Goal: Task Accomplishment & Management: Manage account settings

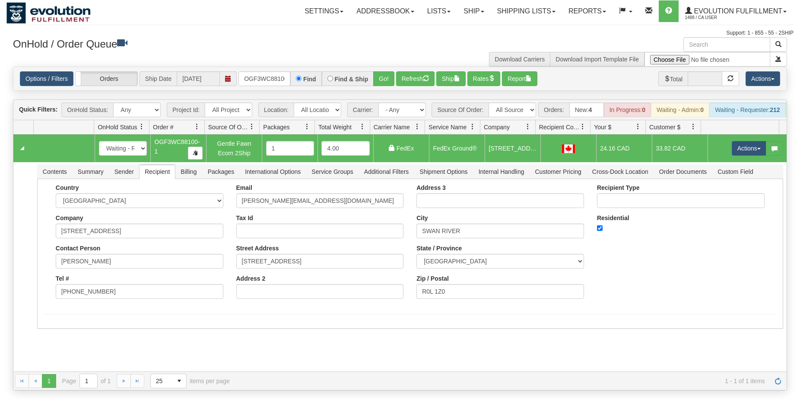
click at [261, 76] on input "OGF3WC88100-1" at bounding box center [265, 78] width 52 height 15
type input "OGF38608"
click at [379, 81] on button "Go!" at bounding box center [383, 78] width 21 height 15
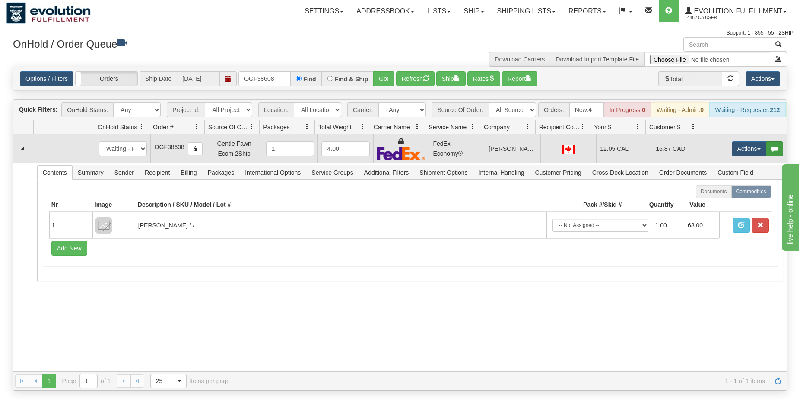
click at [772, 152] on span "button" at bounding box center [775, 149] width 6 height 6
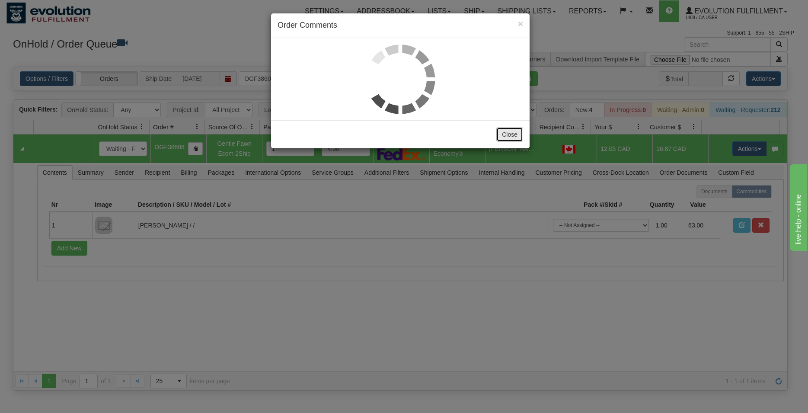
click at [517, 138] on button "Close" at bounding box center [509, 134] width 27 height 15
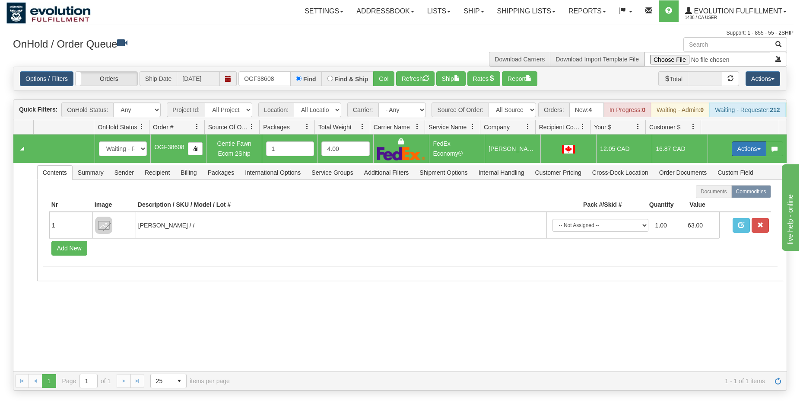
click at [733, 156] on button "Actions" at bounding box center [749, 148] width 35 height 15
click at [706, 202] on span "Ship" at bounding box center [715, 198] width 18 height 7
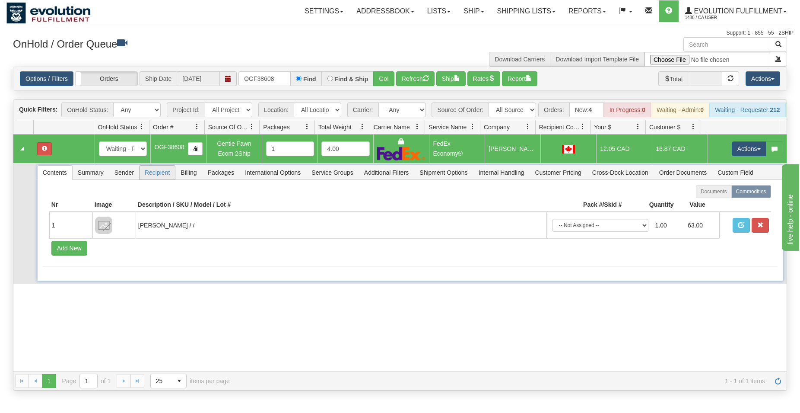
click at [153, 179] on span "Recipient" at bounding box center [157, 173] width 35 height 14
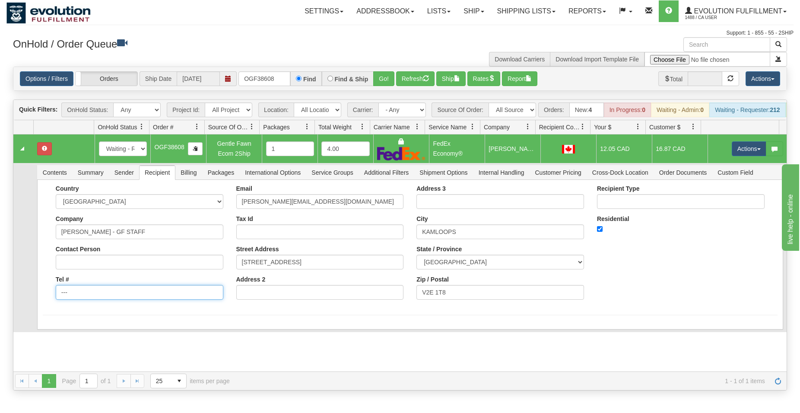
click at [90, 300] on input "---" at bounding box center [140, 292] width 168 height 15
type input "-"
click at [84, 300] on input "Tel #" at bounding box center [140, 292] width 168 height 15
type input "6049402228"
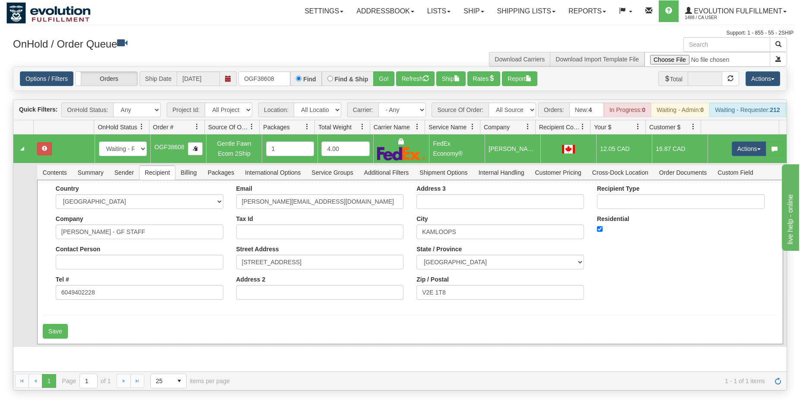
click at [82, 319] on form "Country AFGHANISTAN ALAND ISLANDS ALBANIA ALGERIA AMERICAN SAMOA ANDORRA ANGOLA…" at bounding box center [410, 261] width 735 height 153
click at [64, 336] on button "Save" at bounding box center [55, 331] width 25 height 15
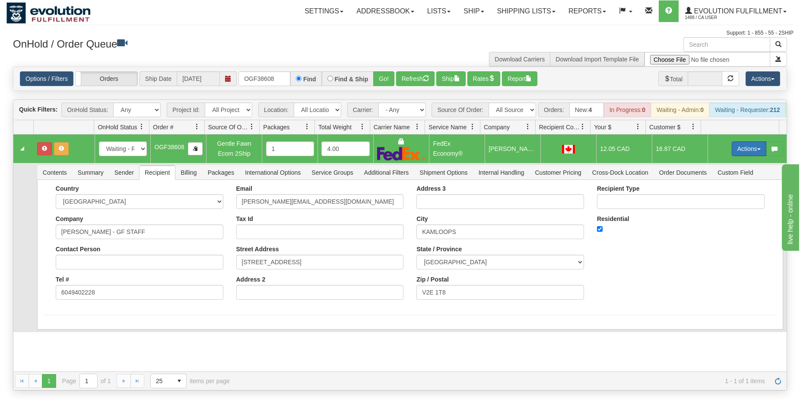
click at [746, 155] on button "Actions" at bounding box center [749, 148] width 35 height 15
click at [706, 202] on span "Ship" at bounding box center [715, 198] width 18 height 7
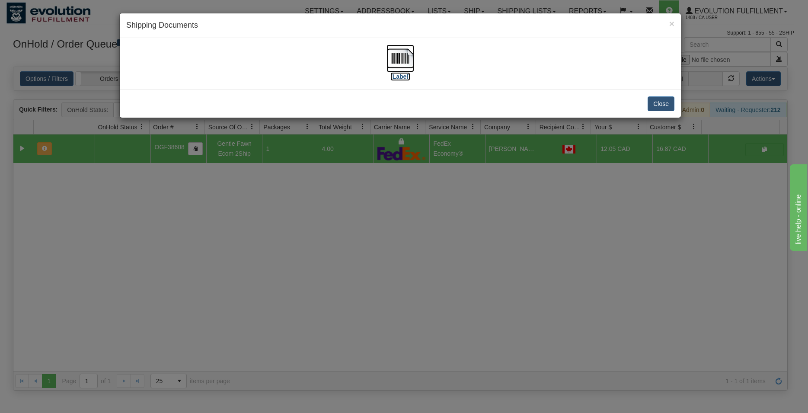
click at [409, 55] on img at bounding box center [400, 59] width 28 height 28
click at [658, 99] on button "Close" at bounding box center [660, 103] width 27 height 15
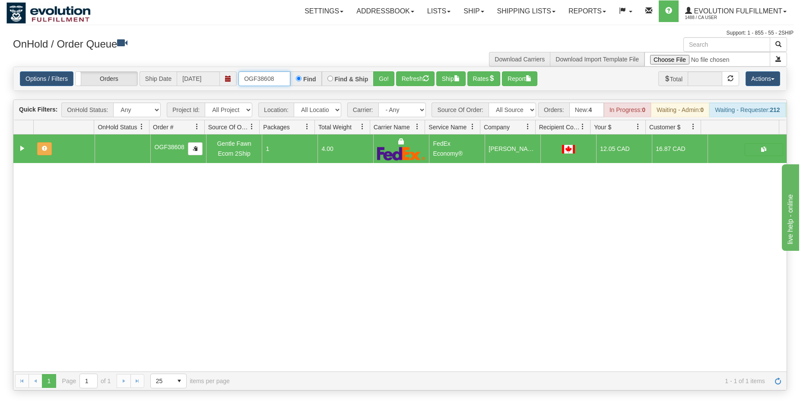
click at [271, 72] on input "OGF38608" at bounding box center [265, 78] width 52 height 15
click at [271, 77] on input "ORSCEVO-W012856" at bounding box center [265, 78] width 52 height 15
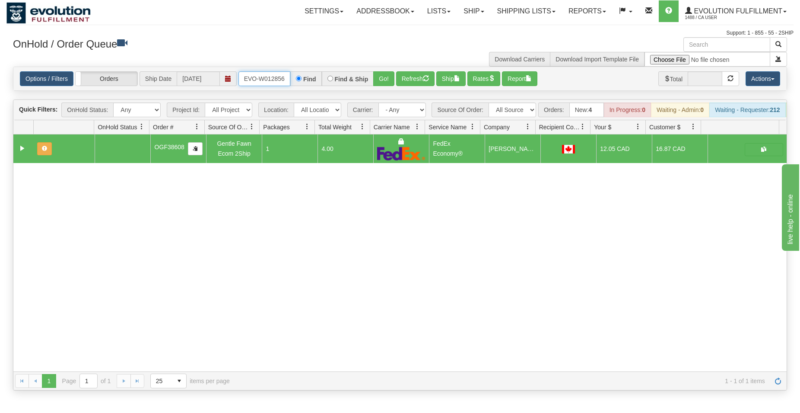
click at [271, 77] on input "ORSCEVO-W012856" at bounding box center [265, 78] width 52 height 15
click at [387, 73] on button "Go!" at bounding box center [383, 78] width 21 height 15
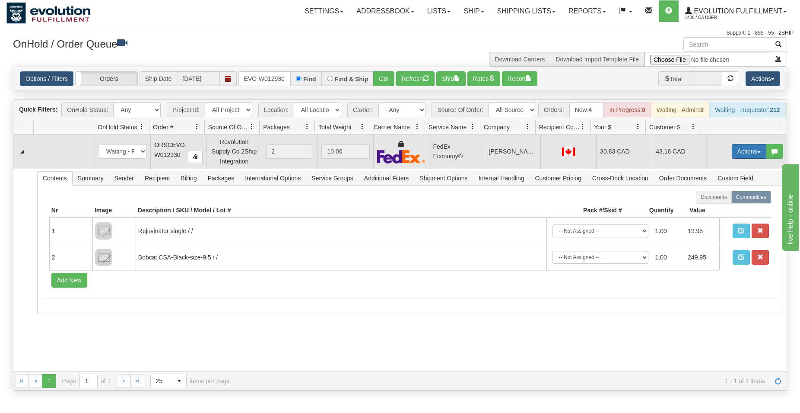
click at [739, 154] on button "Actions" at bounding box center [749, 151] width 35 height 15
click at [706, 205] on span "Ship" at bounding box center [715, 201] width 18 height 7
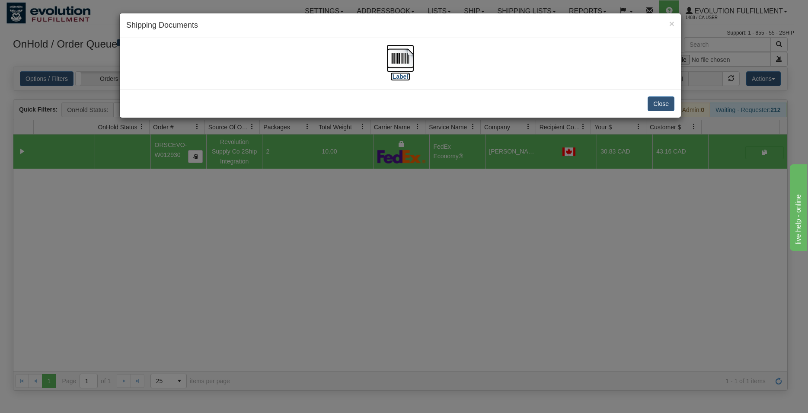
click at [398, 57] on img at bounding box center [400, 59] width 28 height 28
click at [650, 108] on button "Close" at bounding box center [660, 103] width 27 height 15
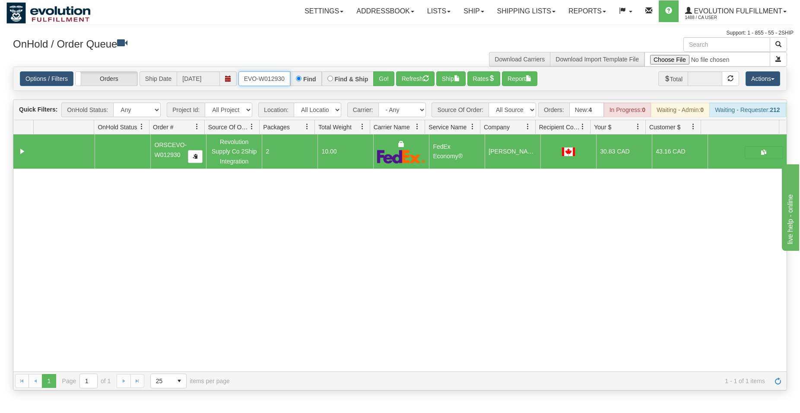
click at [265, 77] on input "ORSCEVO-W012930" at bounding box center [265, 78] width 52 height 15
click at [265, 76] on input "ORSCEVO-W012930" at bounding box center [265, 78] width 52 height 15
click at [386, 80] on button "Go!" at bounding box center [383, 78] width 21 height 15
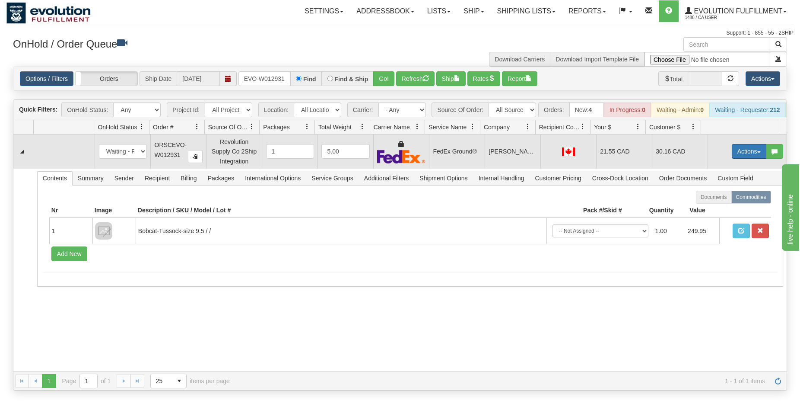
click at [732, 159] on button "Actions" at bounding box center [749, 151] width 35 height 15
click at [706, 216] on span "Delete" at bounding box center [717, 212] width 23 height 7
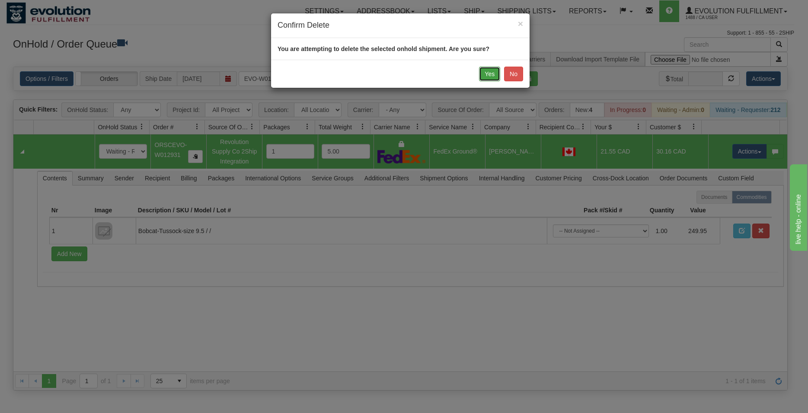
click at [490, 67] on button "Yes" at bounding box center [489, 74] width 21 height 15
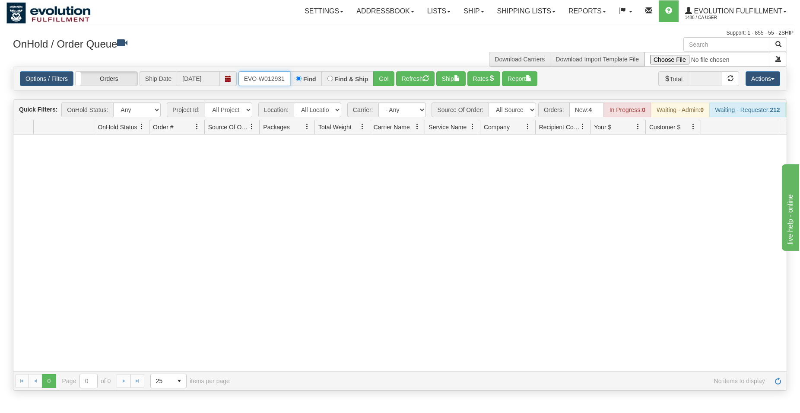
click at [274, 80] on input "ORSCEVO-W012931" at bounding box center [265, 78] width 52 height 15
type input "ORSCEVO-W012856"
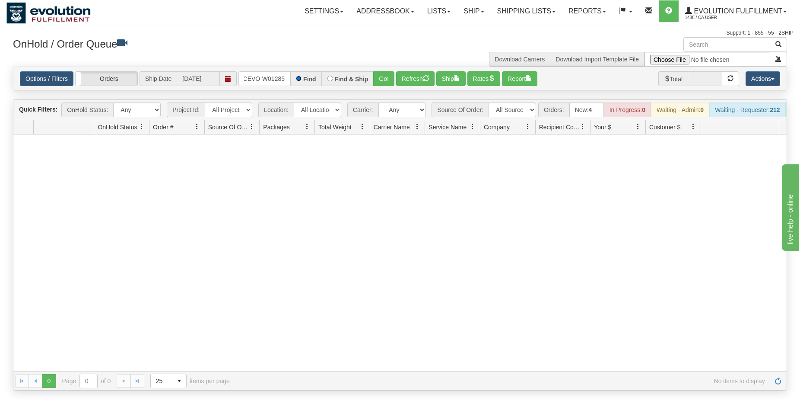
scroll to position [0, 18]
click at [382, 73] on button "Go!" at bounding box center [383, 78] width 21 height 15
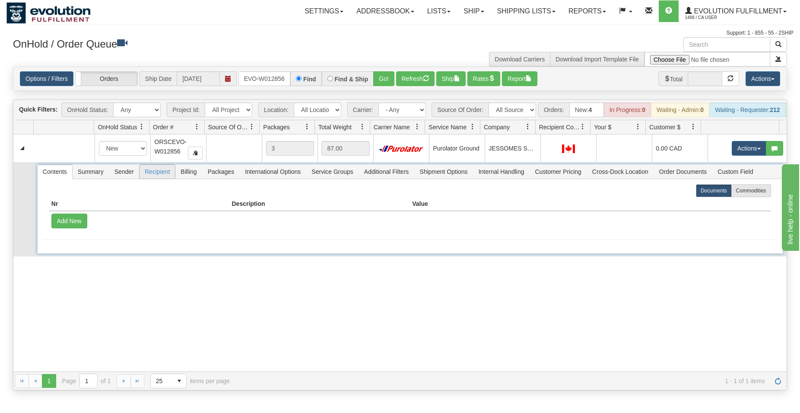
click at [158, 178] on span "Recipient" at bounding box center [157, 172] width 35 height 14
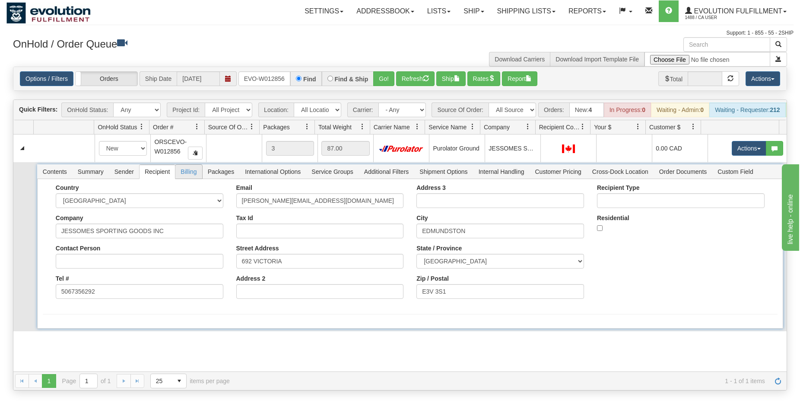
click at [188, 178] on span "Billing" at bounding box center [188, 172] width 26 height 14
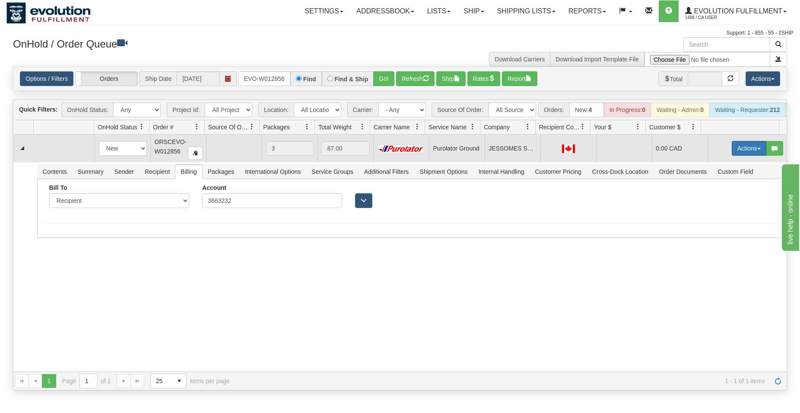
click at [745, 153] on button "Actions" at bounding box center [749, 148] width 35 height 15
click at [708, 202] on span "Ship" at bounding box center [715, 198] width 18 height 7
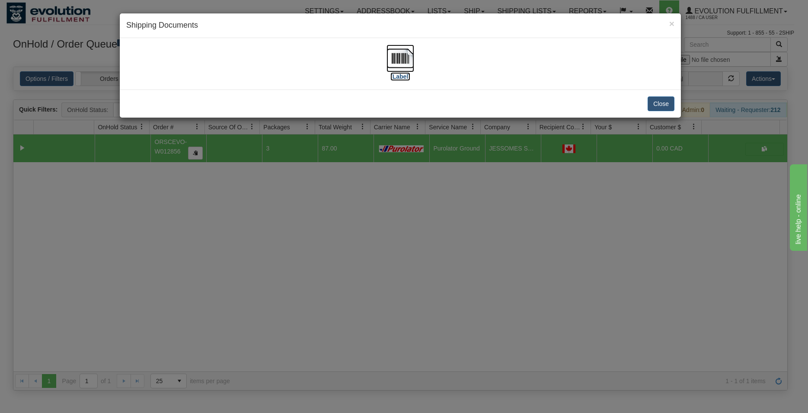
click at [404, 55] on img at bounding box center [400, 59] width 28 height 28
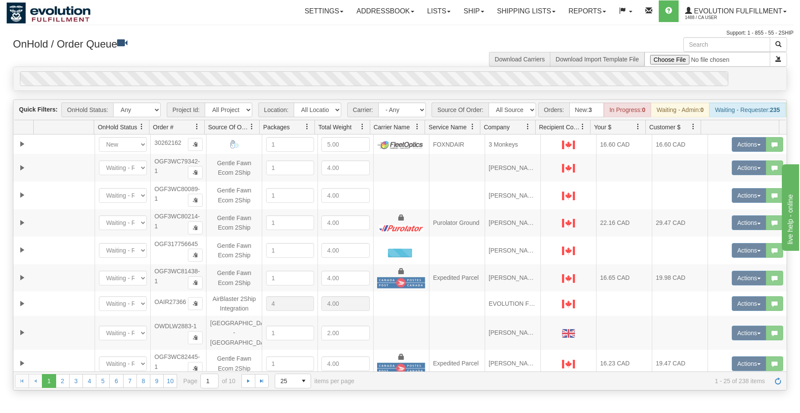
scroll to position [0, 20]
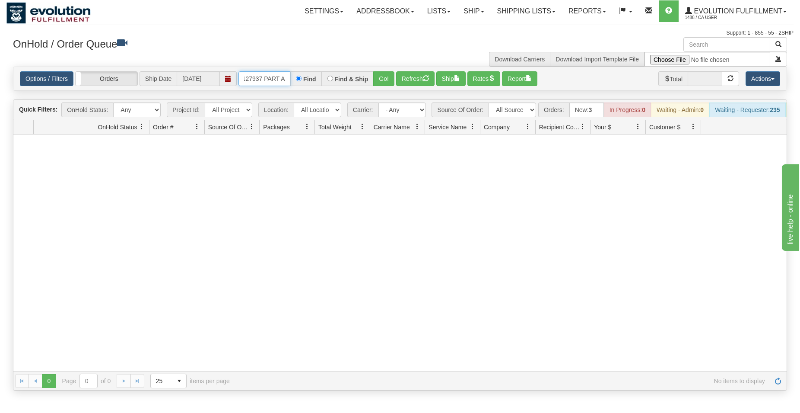
click at [276, 74] on input "OBCC127937 PART A" at bounding box center [265, 78] width 52 height 15
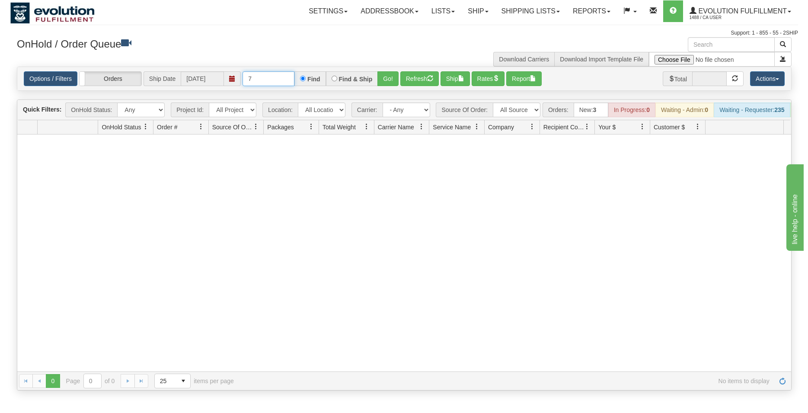
scroll to position [0, 0]
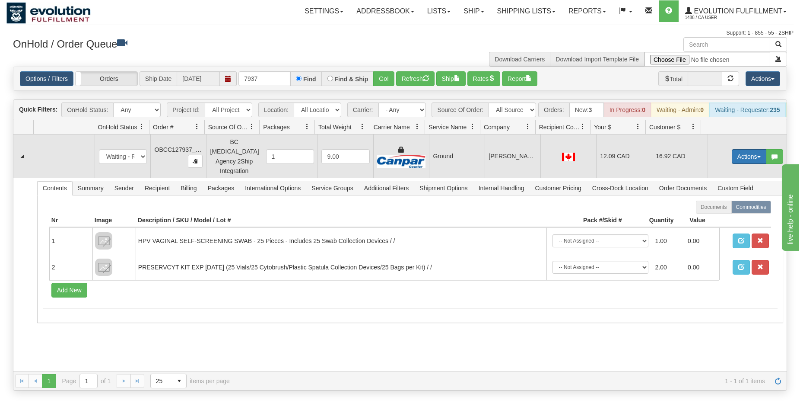
click at [745, 160] on button "Actions" at bounding box center [749, 156] width 35 height 15
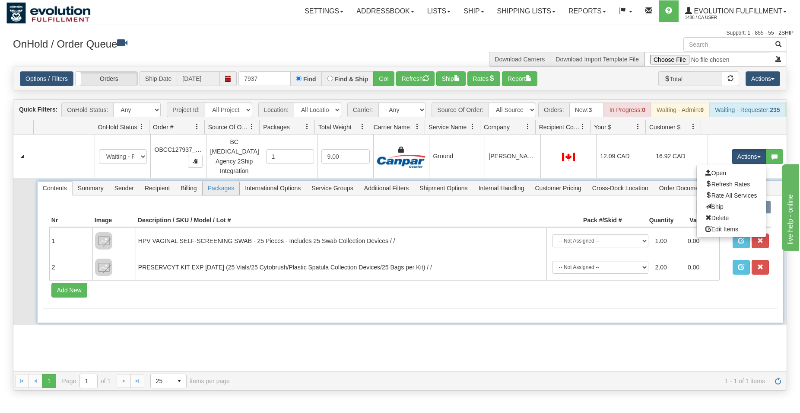
click at [223, 186] on span "Packages" at bounding box center [221, 188] width 37 height 14
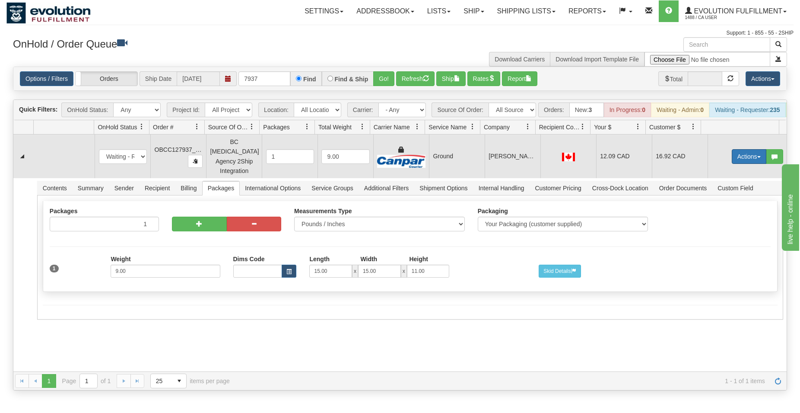
click at [741, 158] on button "Actions" at bounding box center [749, 156] width 35 height 15
click at [708, 207] on span "Ship" at bounding box center [715, 206] width 18 height 7
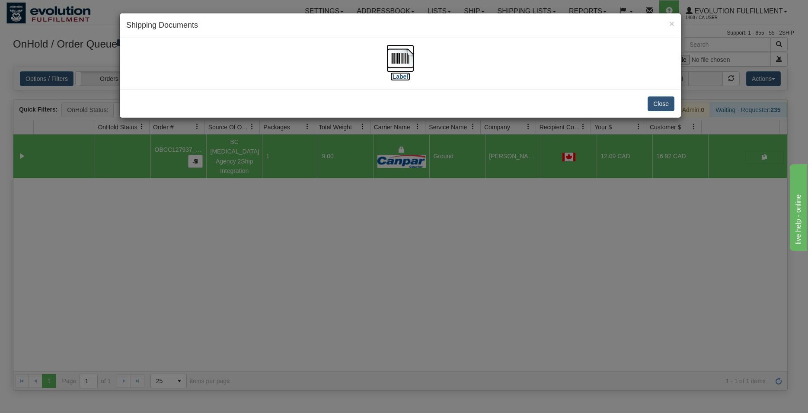
click at [398, 49] on img at bounding box center [400, 59] width 28 height 28
click at [665, 110] on button "Close" at bounding box center [660, 103] width 27 height 15
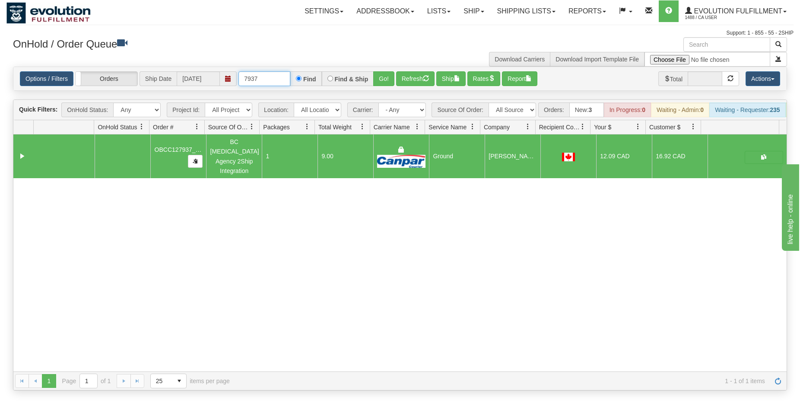
click at [269, 80] on input "7937" at bounding box center [265, 78] width 52 height 15
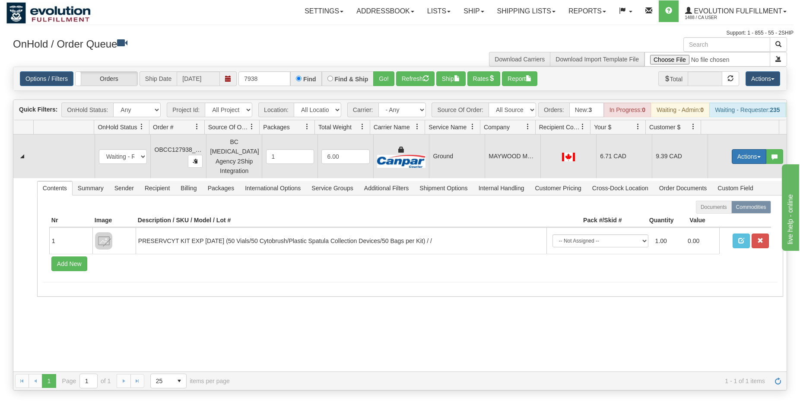
click at [748, 156] on button "Actions" at bounding box center [749, 156] width 35 height 15
click at [710, 194] on link "Rate All Services" at bounding box center [731, 195] width 69 height 11
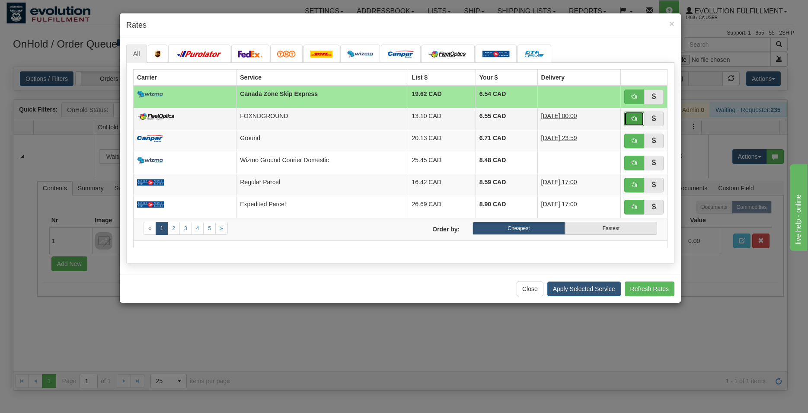
click at [637, 120] on span "button" at bounding box center [634, 118] width 6 height 6
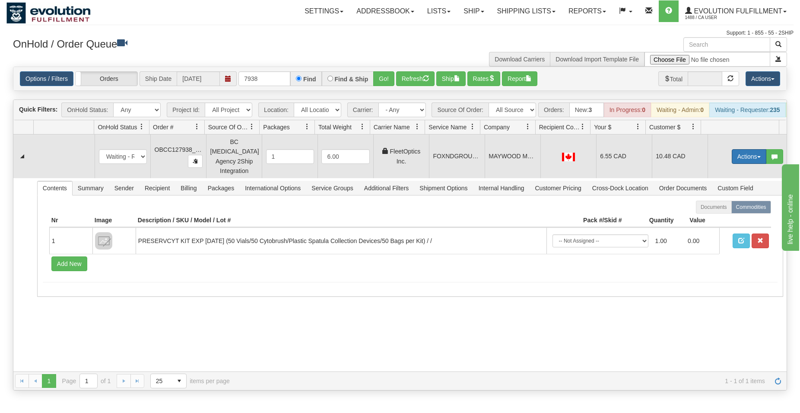
click at [732, 156] on button "Actions" at bounding box center [749, 156] width 35 height 15
click at [710, 208] on span "Ship" at bounding box center [715, 206] width 18 height 7
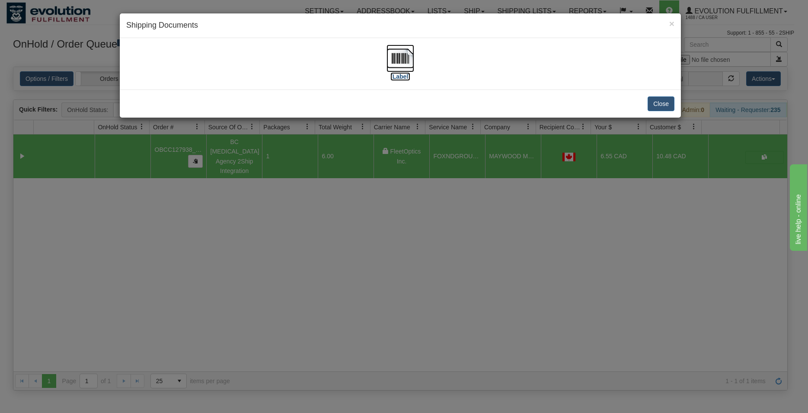
click at [402, 55] on img at bounding box center [400, 59] width 28 height 28
click at [657, 104] on button "Close" at bounding box center [660, 103] width 27 height 15
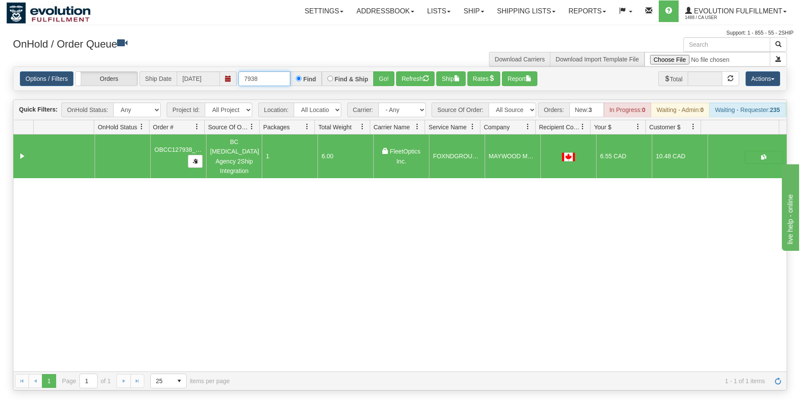
click at [267, 78] on input "7938" at bounding box center [265, 78] width 52 height 15
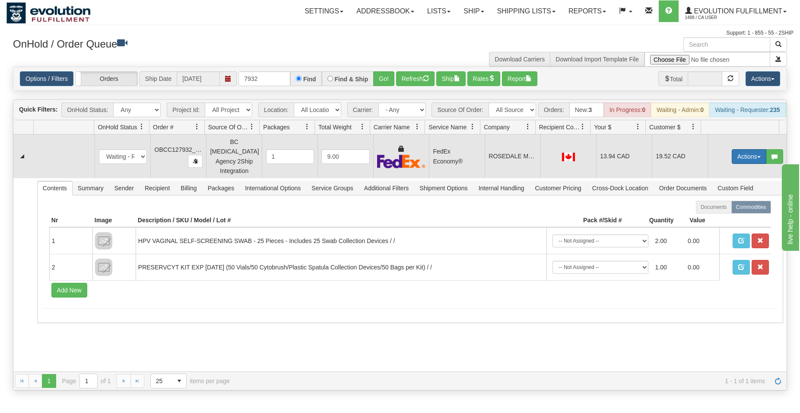
click at [742, 163] on button "Actions" at bounding box center [749, 156] width 35 height 15
click at [707, 209] on span "Ship" at bounding box center [715, 206] width 18 height 7
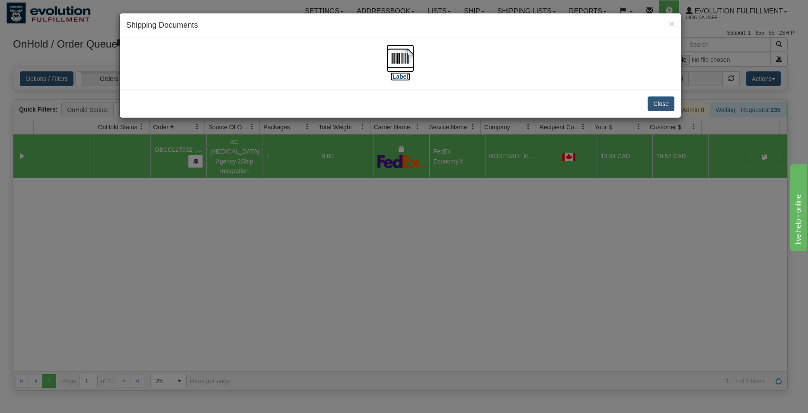
click at [401, 60] on img at bounding box center [400, 59] width 28 height 28
click at [678, 105] on div "Close" at bounding box center [400, 103] width 561 height 28
click at [664, 101] on button "Close" at bounding box center [660, 103] width 27 height 15
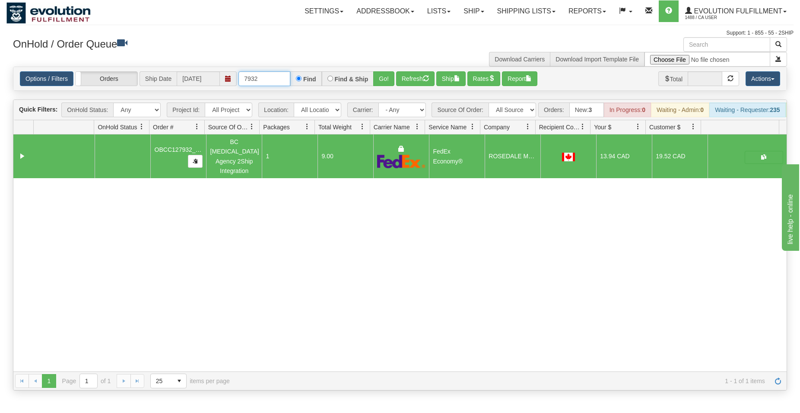
click at [271, 81] on input "7932" at bounding box center [265, 78] width 52 height 15
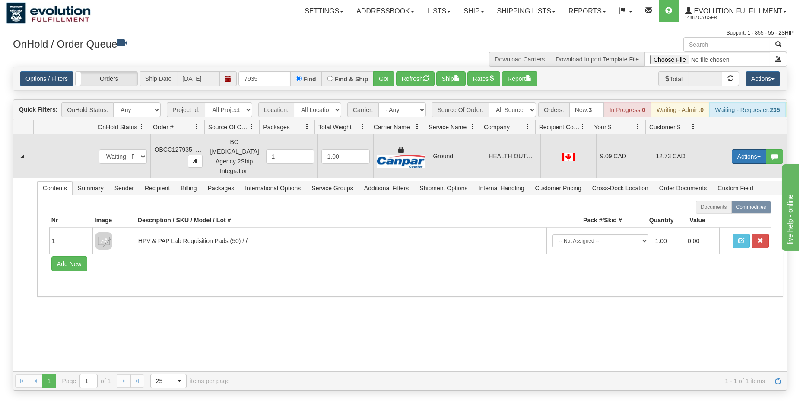
click at [736, 154] on button "Actions" at bounding box center [749, 156] width 35 height 15
click at [715, 195] on span "Rate All Services" at bounding box center [732, 195] width 52 height 7
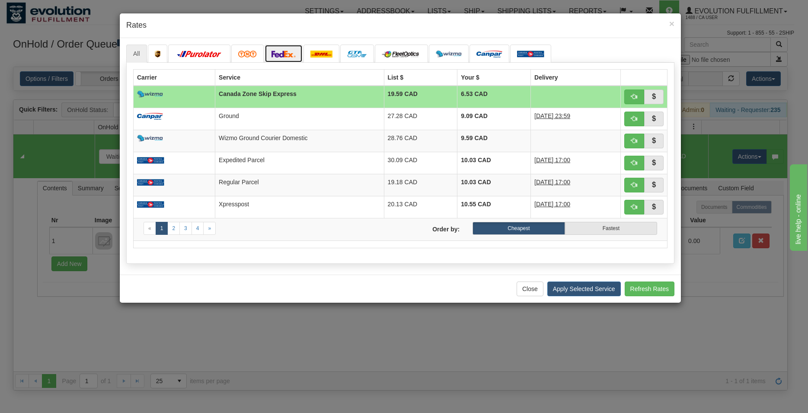
click at [284, 58] on link at bounding box center [284, 54] width 38 height 18
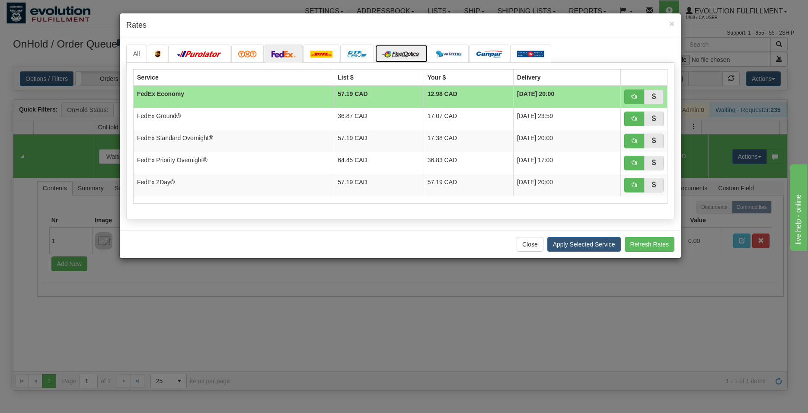
click at [411, 53] on img at bounding box center [401, 54] width 39 height 7
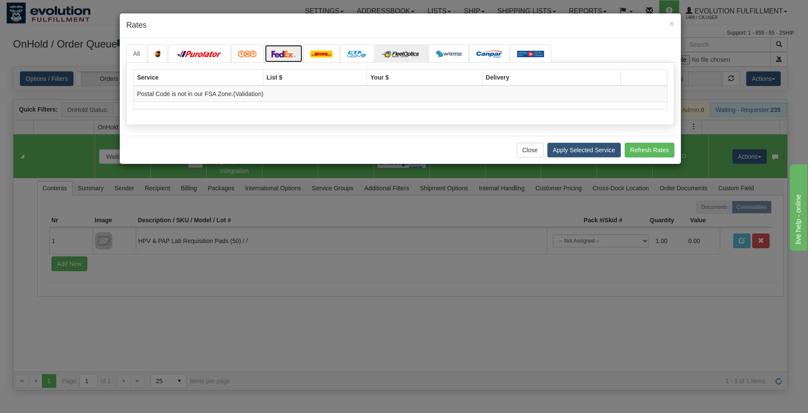
click at [290, 52] on img at bounding box center [283, 54] width 24 height 7
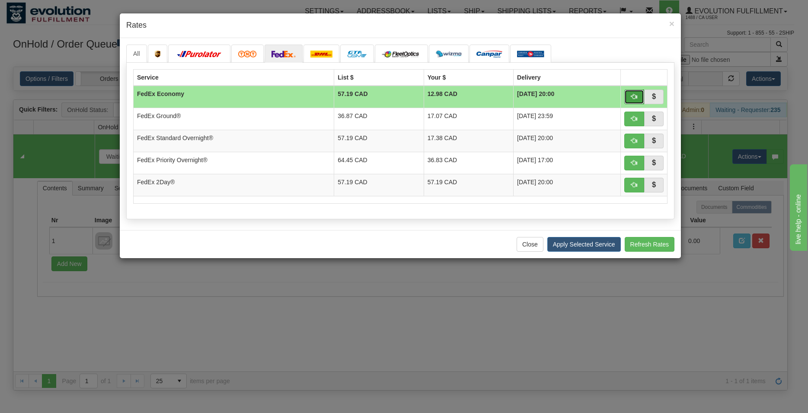
click at [633, 96] on span "button" at bounding box center [634, 96] width 6 height 6
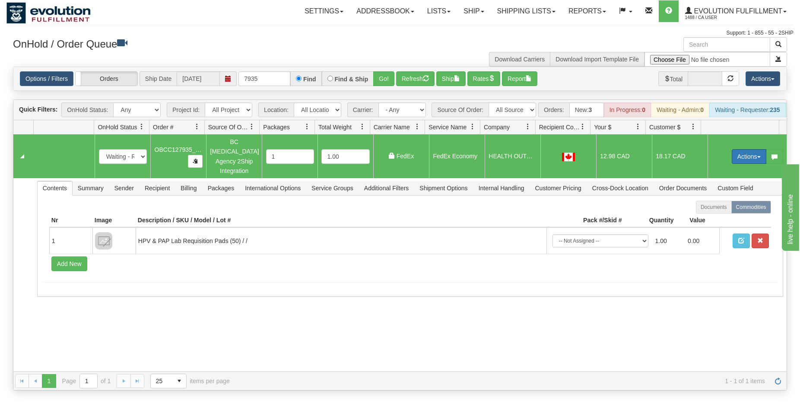
click at [738, 156] on button "Actions" at bounding box center [749, 156] width 35 height 15
click at [711, 210] on span "Ship" at bounding box center [715, 206] width 18 height 7
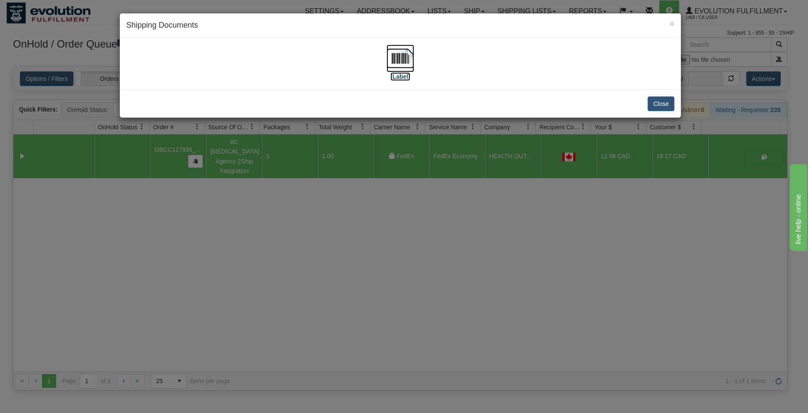
click at [408, 54] on img at bounding box center [400, 59] width 28 height 28
click at [672, 104] on button "Close" at bounding box center [660, 103] width 27 height 15
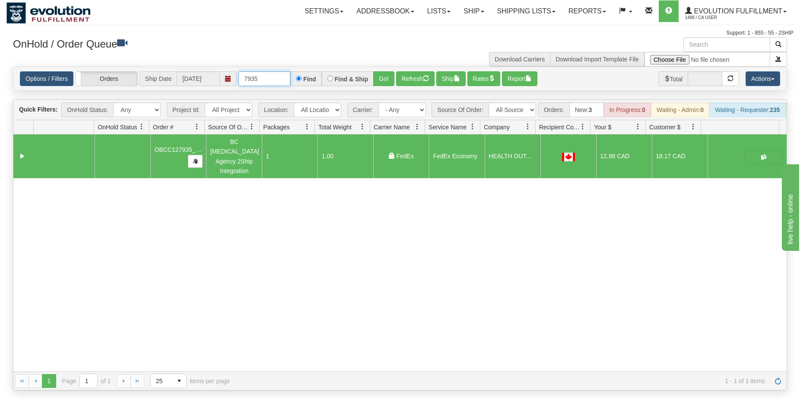
click at [267, 83] on input "7935" at bounding box center [265, 78] width 52 height 15
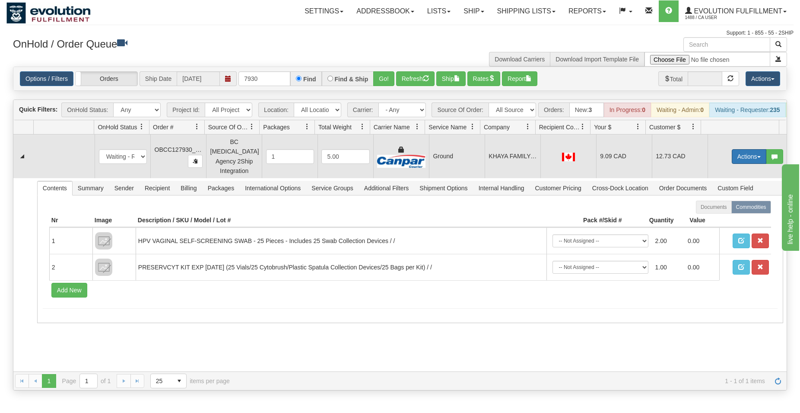
click at [739, 159] on button "Actions" at bounding box center [749, 156] width 35 height 15
click at [711, 207] on span "Ship" at bounding box center [715, 206] width 18 height 7
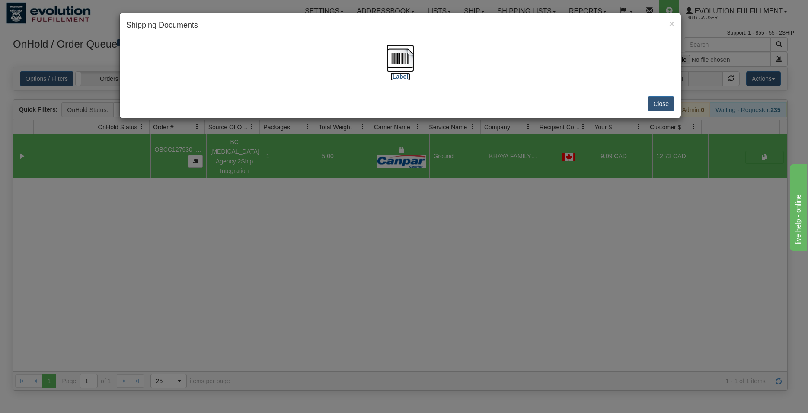
click at [402, 58] on img at bounding box center [400, 59] width 28 height 28
click at [666, 101] on button "Close" at bounding box center [660, 103] width 27 height 15
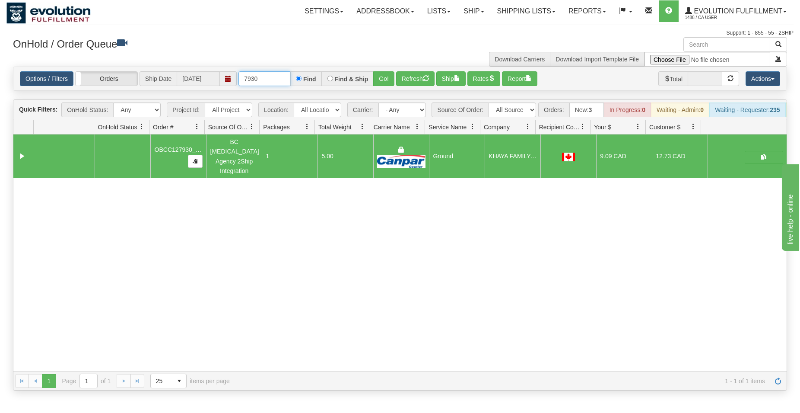
click at [275, 81] on input "7930" at bounding box center [265, 78] width 52 height 15
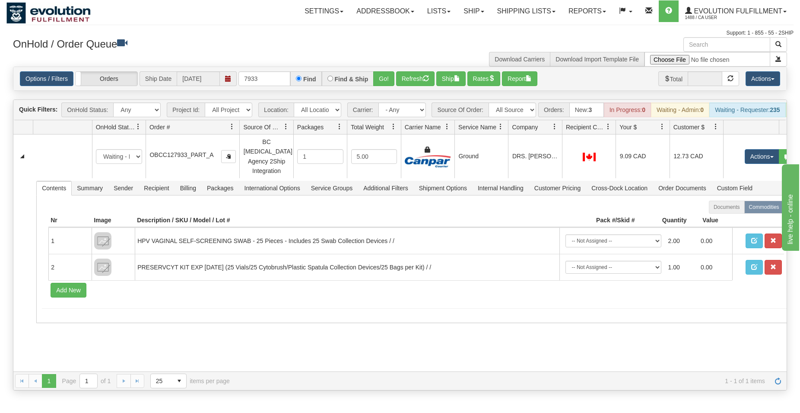
drag, startPoint x: 204, startPoint y: 133, endPoint x: 225, endPoint y: 137, distance: 21.5
click at [225, 134] on div "Id Location Request Id Reply Id OnHold Status Order # Source Of Order Packages …" at bounding box center [396, 127] width 766 height 14
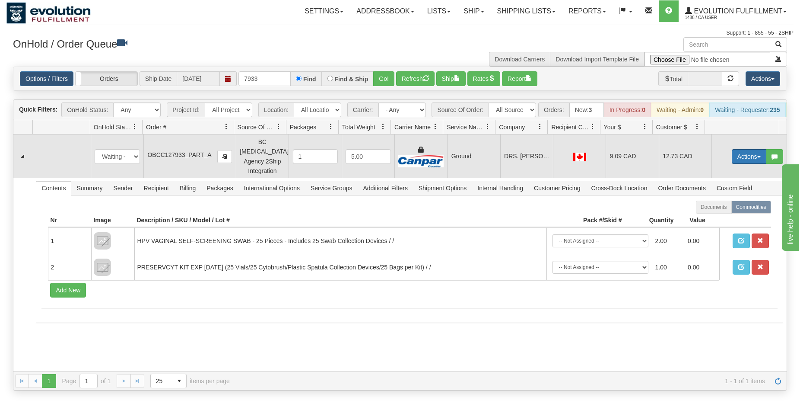
click at [744, 159] on button "Actions" at bounding box center [749, 156] width 35 height 15
click at [710, 210] on span "Ship" at bounding box center [715, 206] width 18 height 7
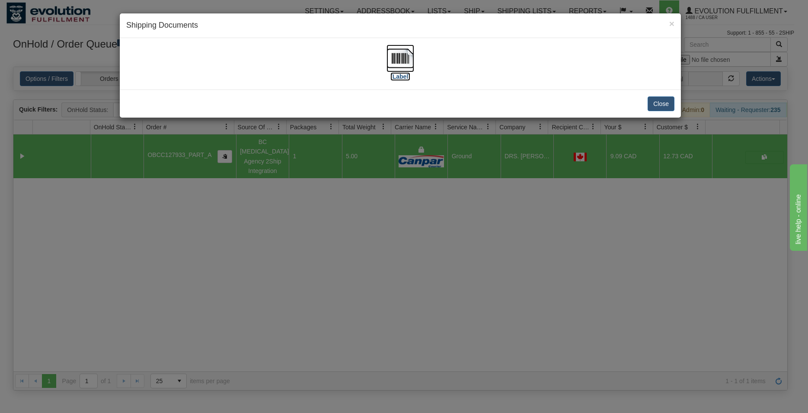
click at [411, 56] on img at bounding box center [400, 59] width 28 height 28
click at [656, 106] on button "Close" at bounding box center [660, 103] width 27 height 15
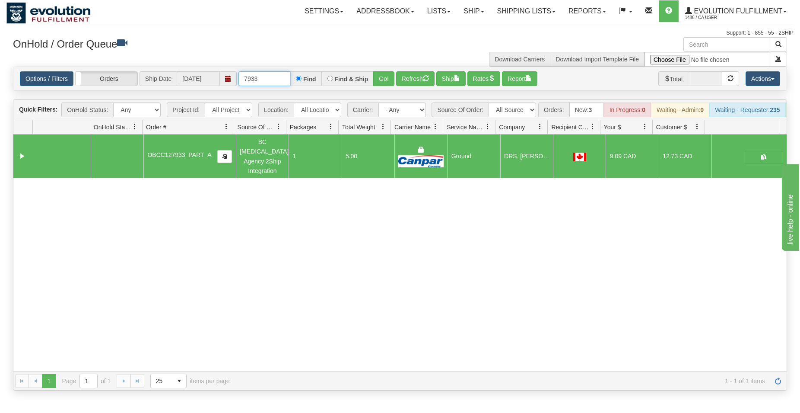
click at [264, 73] on input "7933" at bounding box center [265, 78] width 52 height 15
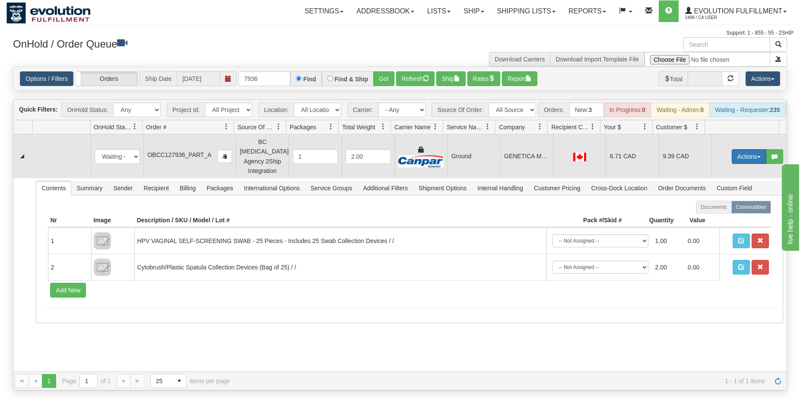
click at [746, 162] on button "Actions" at bounding box center [749, 156] width 35 height 15
click at [707, 196] on span "Rate All Services" at bounding box center [732, 195] width 52 height 7
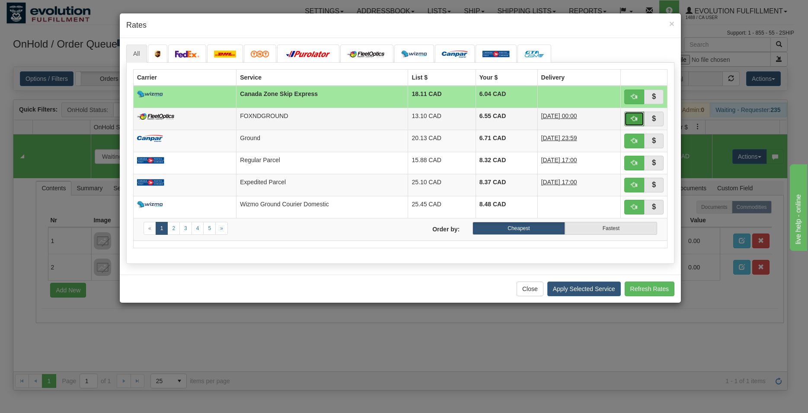
click at [638, 119] on button "button" at bounding box center [634, 119] width 20 height 15
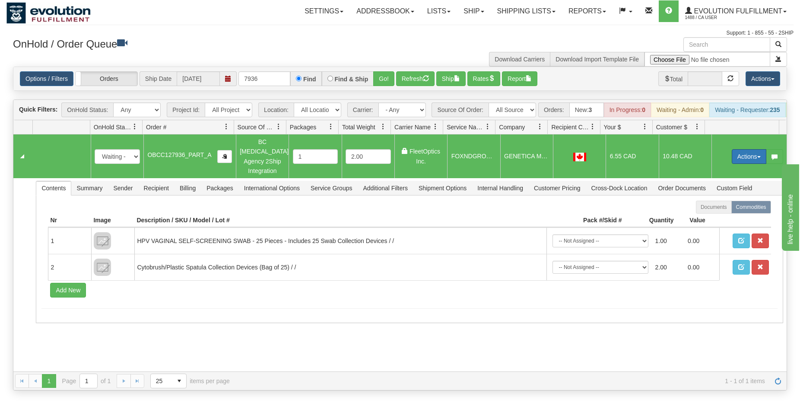
click at [732, 153] on button "Actions" at bounding box center [749, 156] width 35 height 15
click at [706, 206] on span "Ship" at bounding box center [715, 206] width 18 height 7
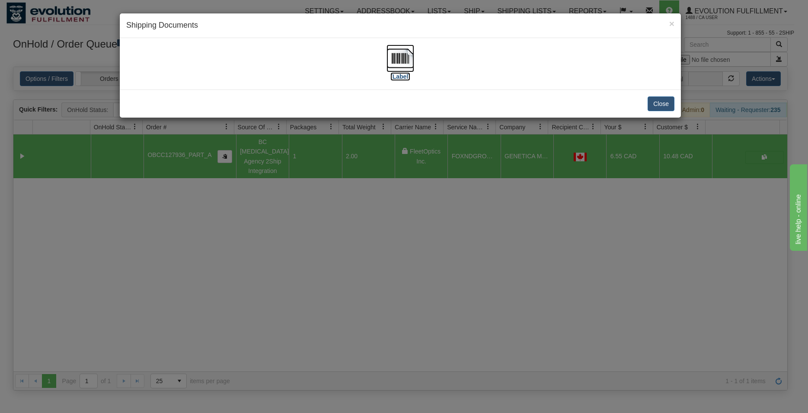
click at [406, 59] on img at bounding box center [400, 59] width 28 height 28
click at [663, 101] on button "Close" at bounding box center [660, 103] width 27 height 15
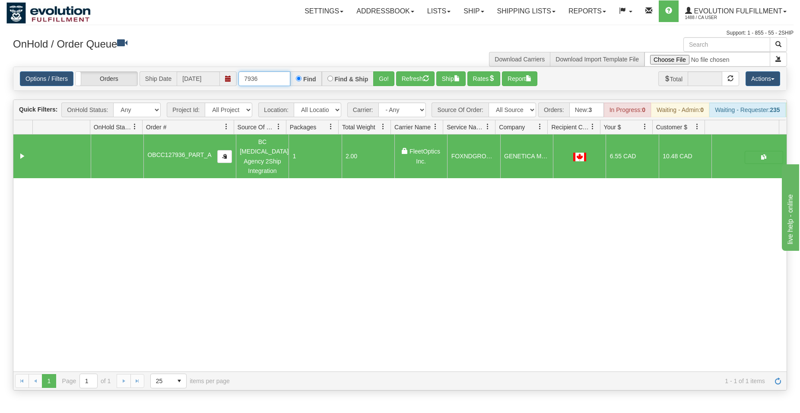
click at [257, 77] on input "7936" at bounding box center [265, 78] width 52 height 15
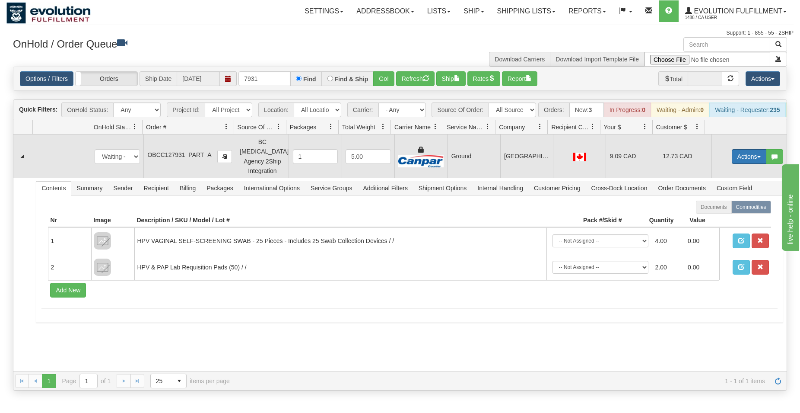
click at [738, 158] on button "Actions" at bounding box center [749, 156] width 35 height 15
click at [708, 208] on span "Ship" at bounding box center [715, 206] width 18 height 7
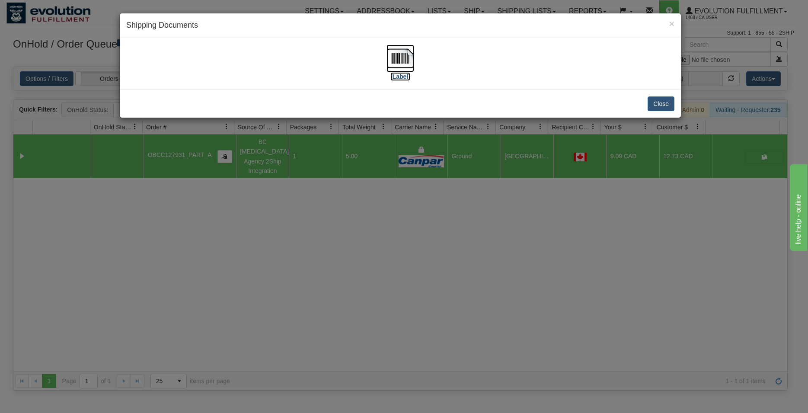
click at [394, 56] on img at bounding box center [400, 59] width 28 height 28
click at [659, 108] on button "Close" at bounding box center [660, 103] width 27 height 15
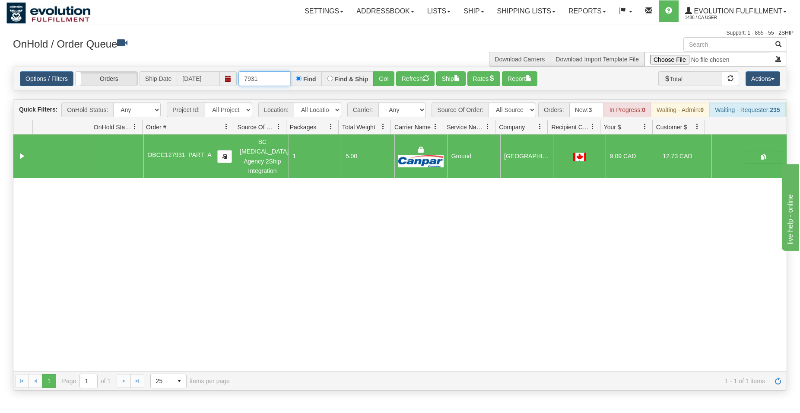
click at [260, 76] on input "7931" at bounding box center [265, 78] width 52 height 15
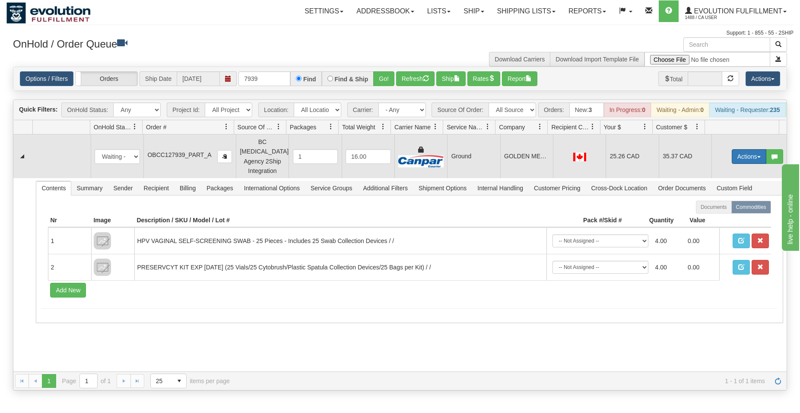
click at [751, 158] on button "Actions" at bounding box center [749, 156] width 35 height 15
click at [706, 210] on span "Ship" at bounding box center [715, 206] width 18 height 7
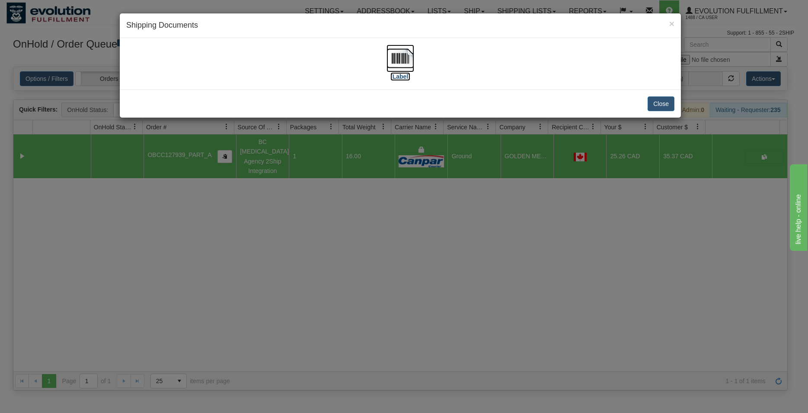
click at [398, 70] on img at bounding box center [400, 59] width 28 height 28
click at [661, 102] on button "Close" at bounding box center [660, 103] width 27 height 15
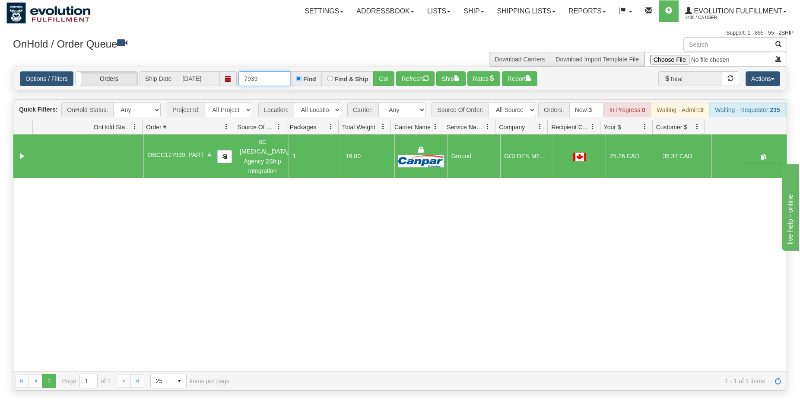
click at [258, 83] on input "7939" at bounding box center [265, 78] width 52 height 15
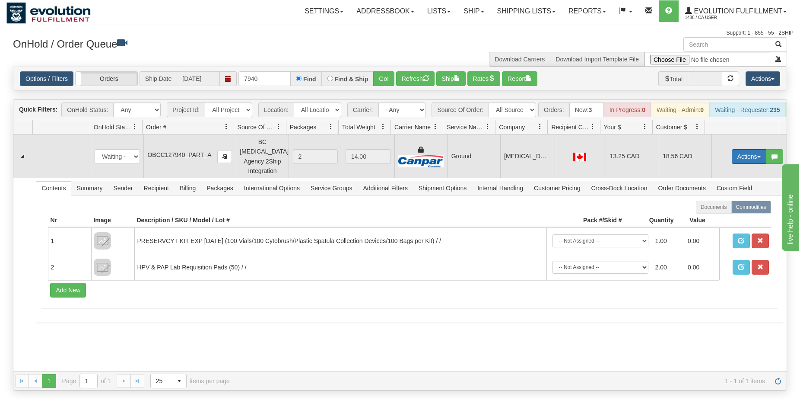
click at [736, 157] on button "Actions" at bounding box center [749, 156] width 35 height 15
click at [707, 209] on span "Ship" at bounding box center [715, 206] width 18 height 7
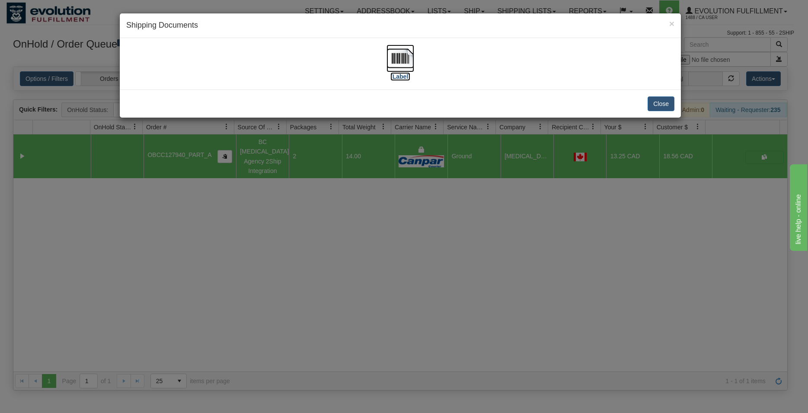
click at [408, 58] on img at bounding box center [400, 59] width 28 height 28
click at [664, 99] on button "Close" at bounding box center [660, 103] width 27 height 15
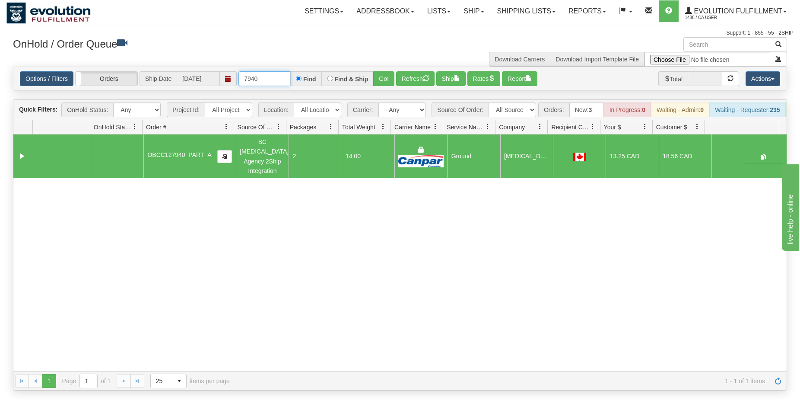
click at [287, 75] on input "7940" at bounding box center [265, 78] width 52 height 15
click at [268, 82] on input "7940" at bounding box center [265, 78] width 52 height 15
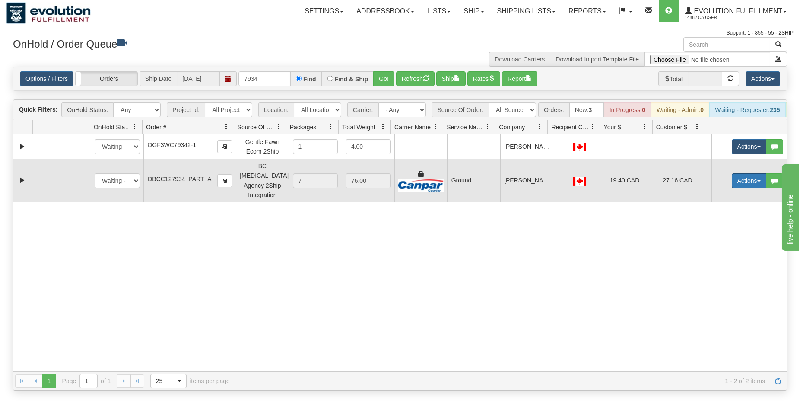
click at [745, 182] on button "Actions" at bounding box center [749, 180] width 35 height 15
click at [708, 231] on span "Ship" at bounding box center [715, 230] width 18 height 7
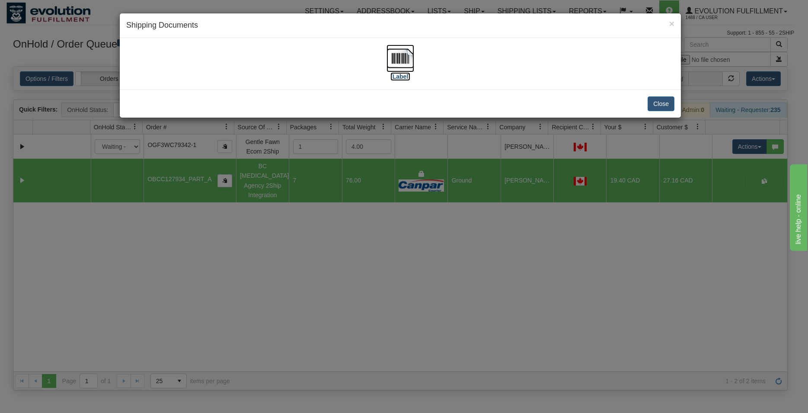
click at [402, 60] on img at bounding box center [400, 59] width 28 height 28
click at [654, 104] on button "Close" at bounding box center [660, 103] width 27 height 15
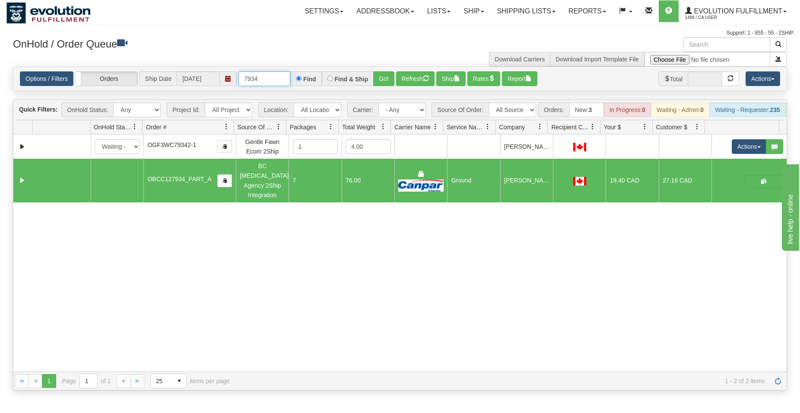
click at [268, 83] on input "7934" at bounding box center [265, 78] width 52 height 15
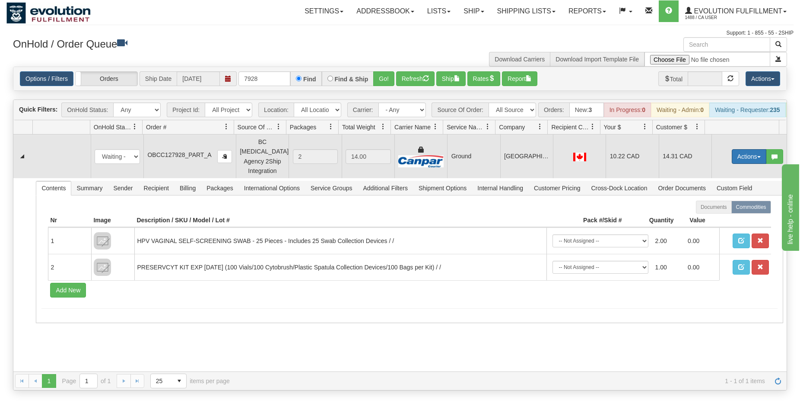
click at [744, 156] on button "Actions" at bounding box center [749, 156] width 35 height 15
click at [706, 207] on span "Ship" at bounding box center [715, 206] width 18 height 7
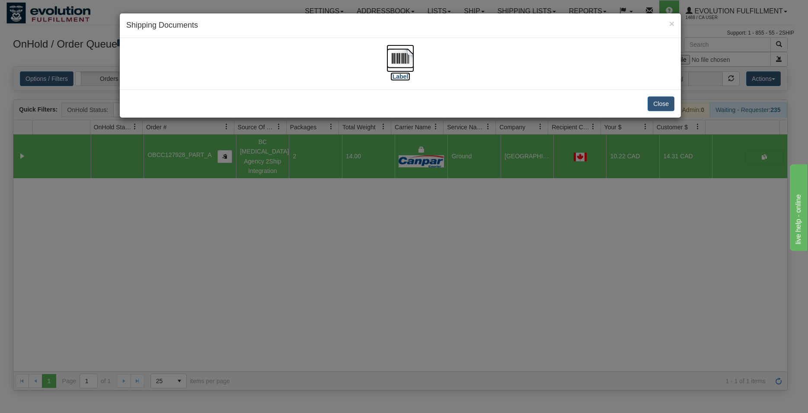
click at [391, 64] on img at bounding box center [400, 59] width 28 height 28
click at [668, 102] on button "Close" at bounding box center [660, 103] width 27 height 15
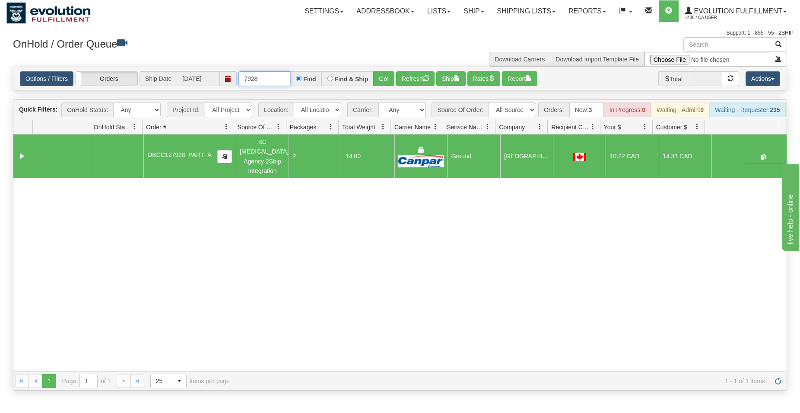
click at [259, 76] on input "7928" at bounding box center [265, 78] width 52 height 15
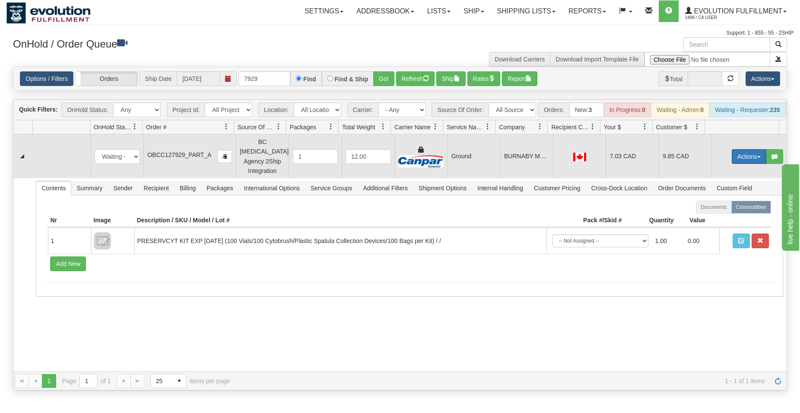
click at [749, 157] on button "Actions" at bounding box center [749, 156] width 35 height 15
click at [706, 208] on span "Ship" at bounding box center [715, 206] width 18 height 7
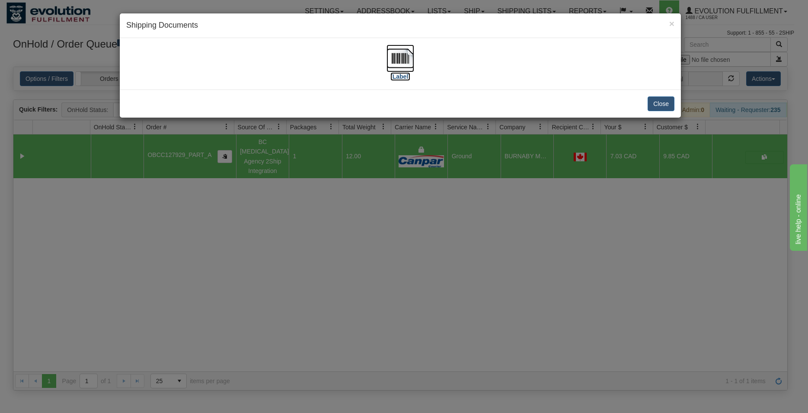
click at [392, 57] on img at bounding box center [400, 59] width 28 height 28
click at [663, 101] on button "Close" at bounding box center [660, 103] width 27 height 15
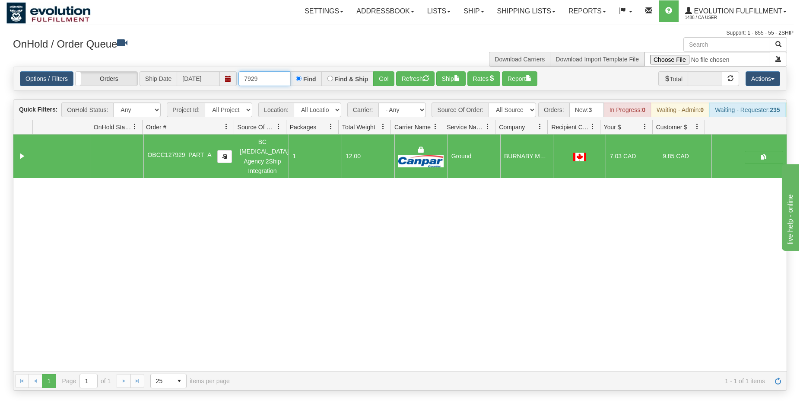
click at [271, 81] on input "7929" at bounding box center [265, 78] width 52 height 15
type input "7927"
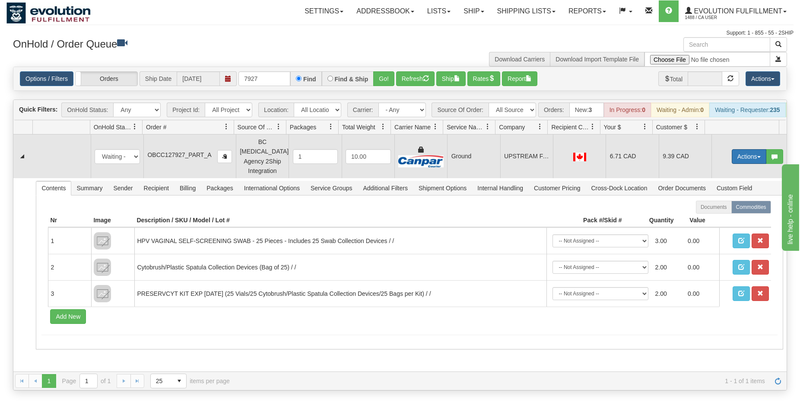
click at [744, 158] on button "Actions" at bounding box center [749, 156] width 35 height 15
click at [706, 199] on span "Rate All Services" at bounding box center [732, 195] width 52 height 7
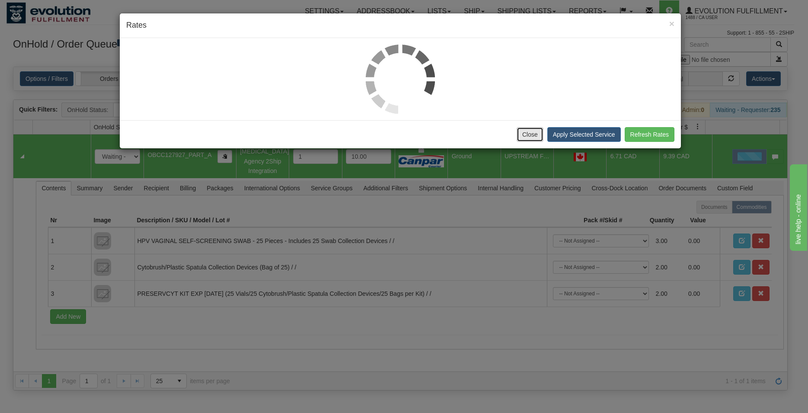
click at [530, 137] on button "Close" at bounding box center [529, 134] width 27 height 15
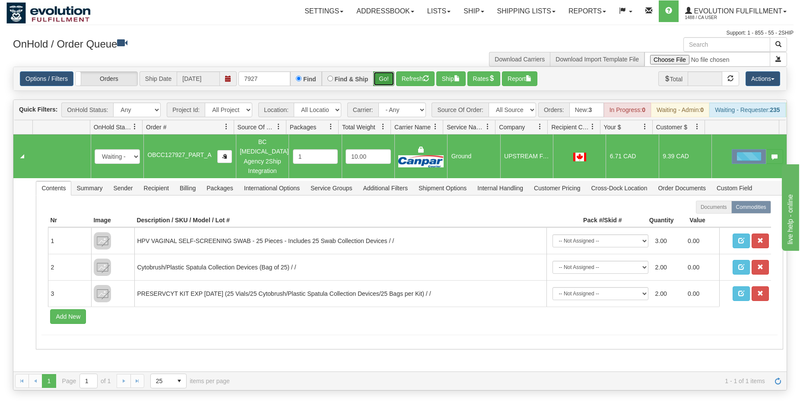
click at [392, 79] on button "Go!" at bounding box center [383, 78] width 21 height 15
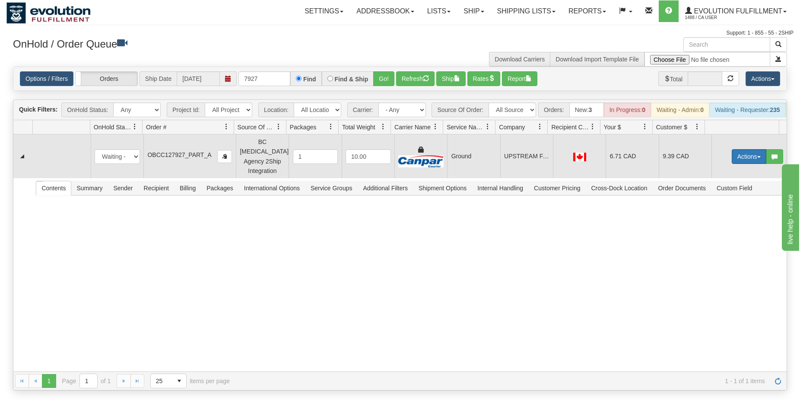
click at [740, 159] on button "Actions" at bounding box center [749, 156] width 35 height 15
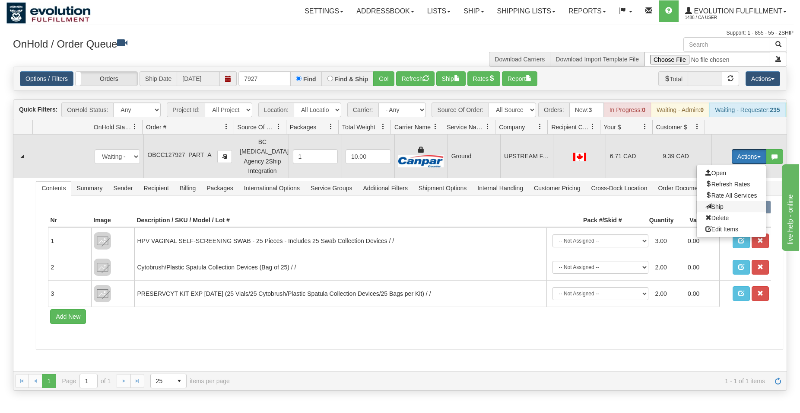
click at [706, 209] on span "Ship" at bounding box center [715, 206] width 18 height 7
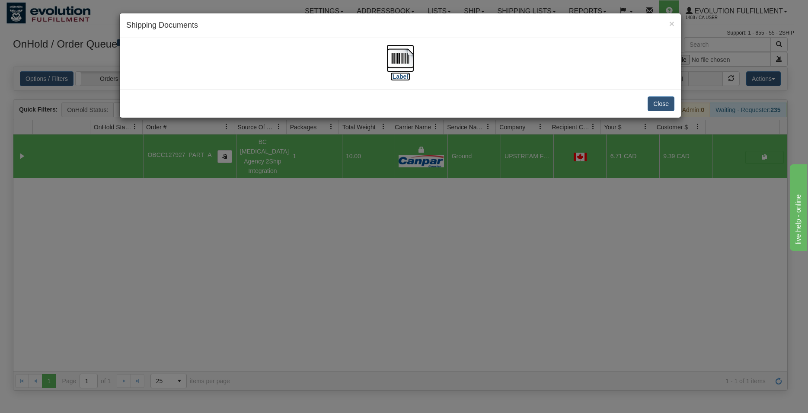
click at [413, 55] on img at bounding box center [400, 59] width 28 height 28
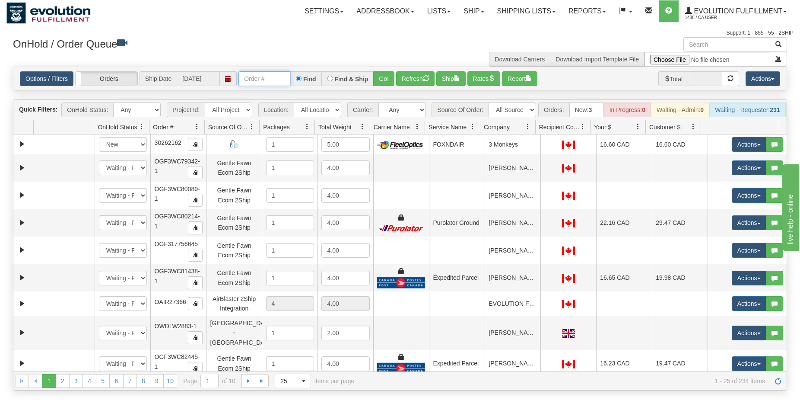
click at [264, 75] on input "text" at bounding box center [265, 78] width 52 height 15
type input "OGF3WC88363-1"
click at [388, 77] on button "Go!" at bounding box center [383, 78] width 21 height 15
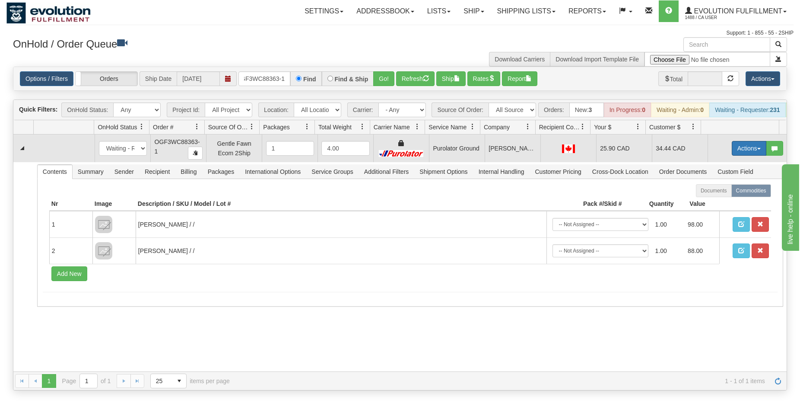
click at [739, 154] on button "Actions" at bounding box center [749, 148] width 35 height 15
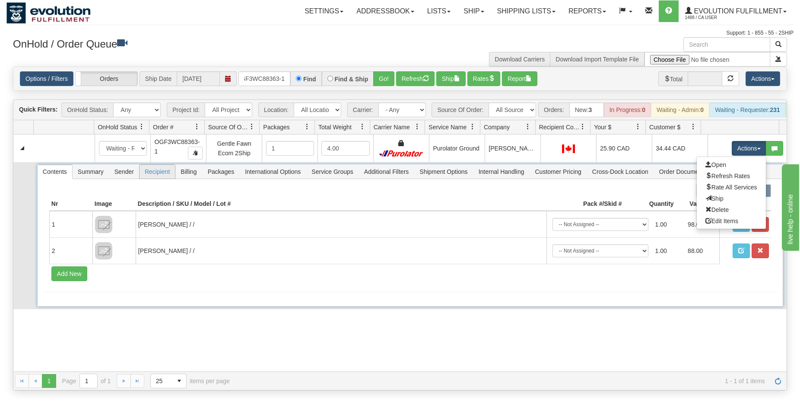
click at [151, 178] on span "Recipient" at bounding box center [157, 172] width 35 height 14
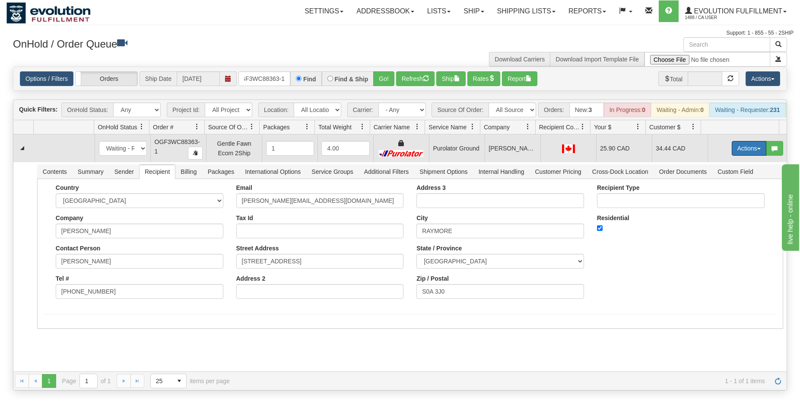
drag, startPoint x: 748, startPoint y: 150, endPoint x: 719, endPoint y: 182, distance: 43.5
click at [747, 150] on button "Actions" at bounding box center [749, 148] width 35 height 15
click at [709, 191] on span "Rate All Services" at bounding box center [732, 187] width 52 height 7
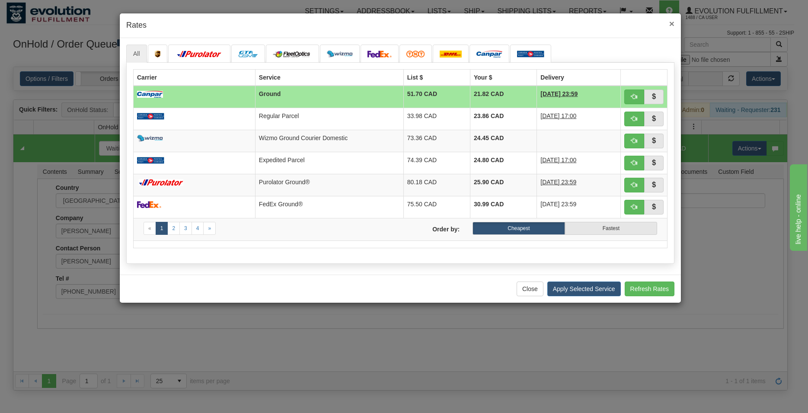
click at [672, 22] on span "×" at bounding box center [671, 24] width 5 height 10
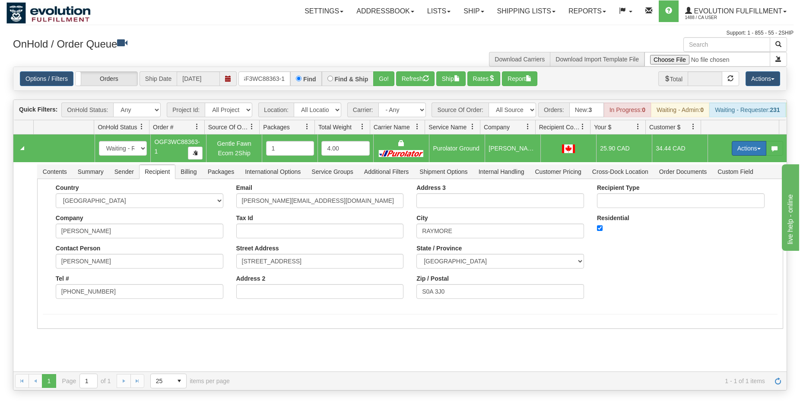
click at [743, 154] on button "Actions" at bounding box center [749, 148] width 35 height 15
click at [710, 202] on span "Ship" at bounding box center [715, 198] width 18 height 7
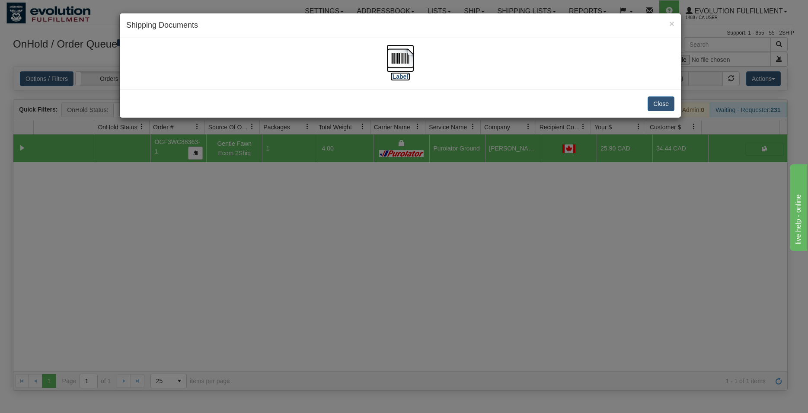
click at [395, 57] on img at bounding box center [400, 59] width 28 height 28
